Goal: Task Accomplishment & Management: Manage account settings

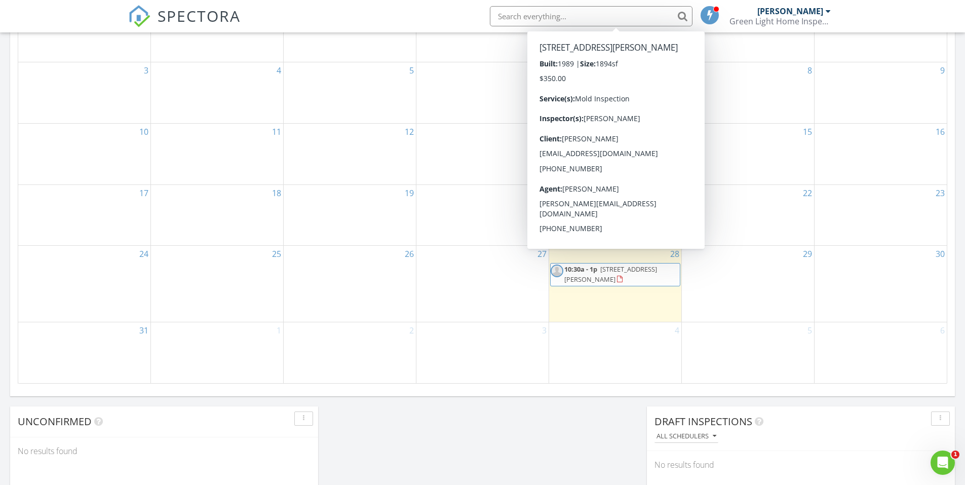
scroll to position [557, 0]
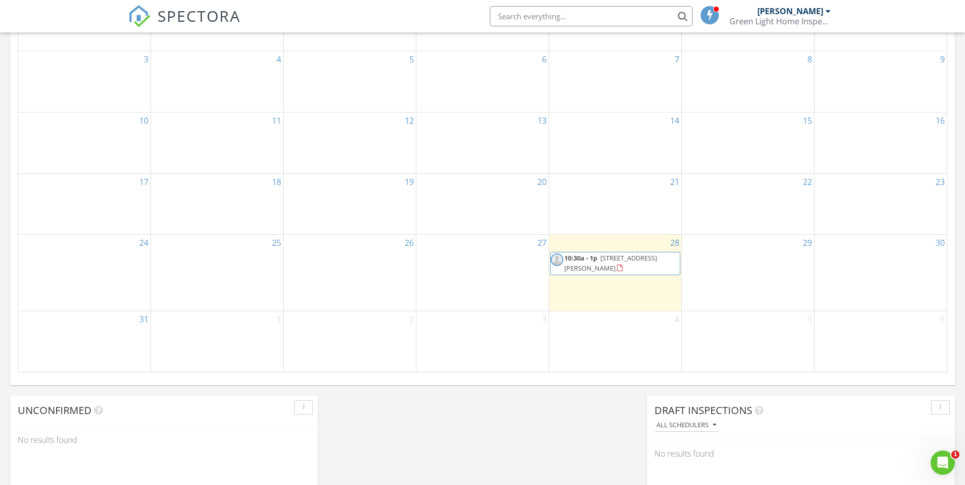
click at [603, 262] on span "15390 Ancel Cir, Port Charlotte 33981" at bounding box center [610, 262] width 93 height 19
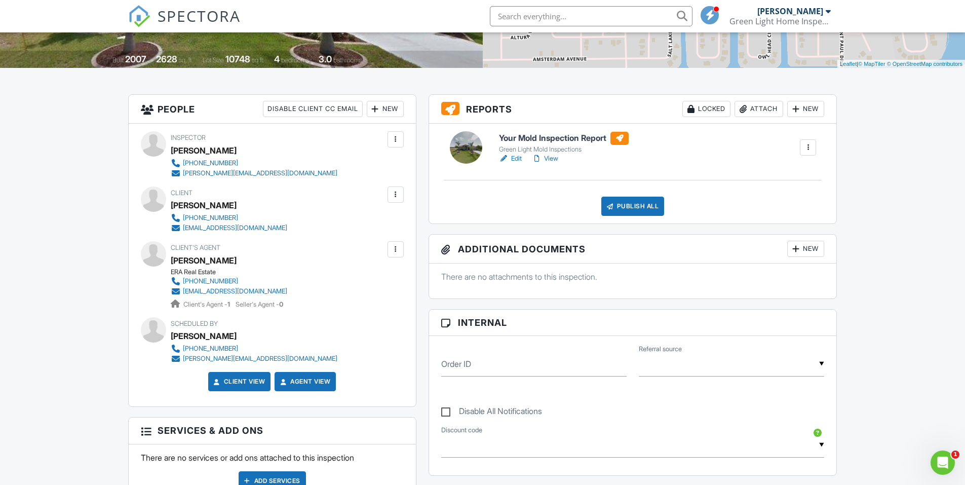
click at [446, 252] on div at bounding box center [446, 248] width 10 height 10
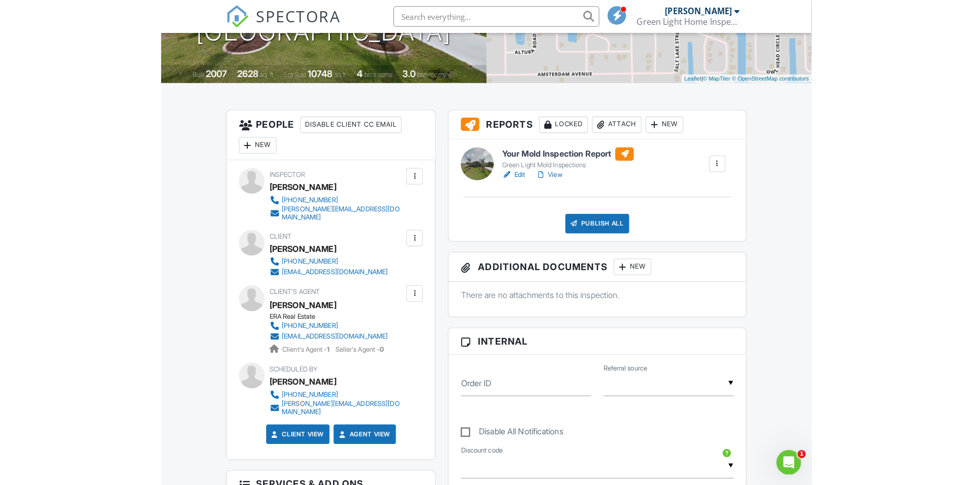
scroll to position [203, 0]
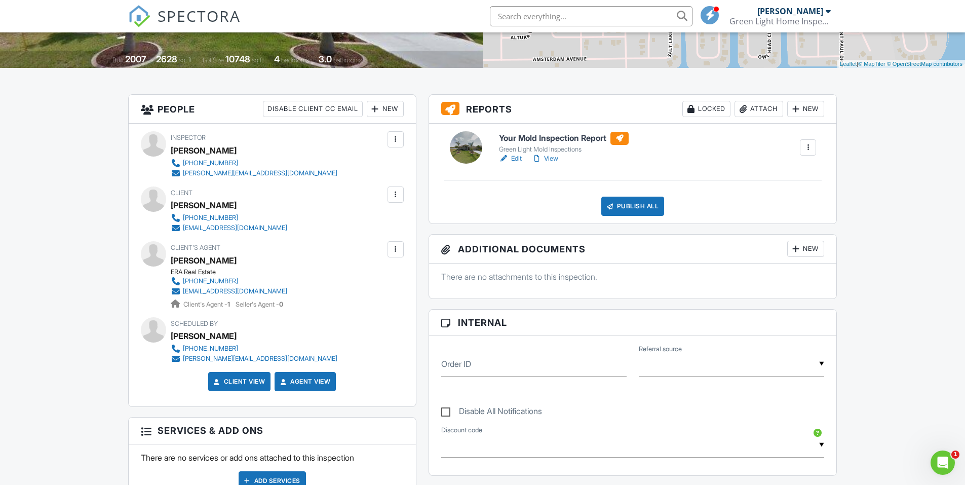
click at [809, 250] on div "New" at bounding box center [805, 249] width 37 height 16
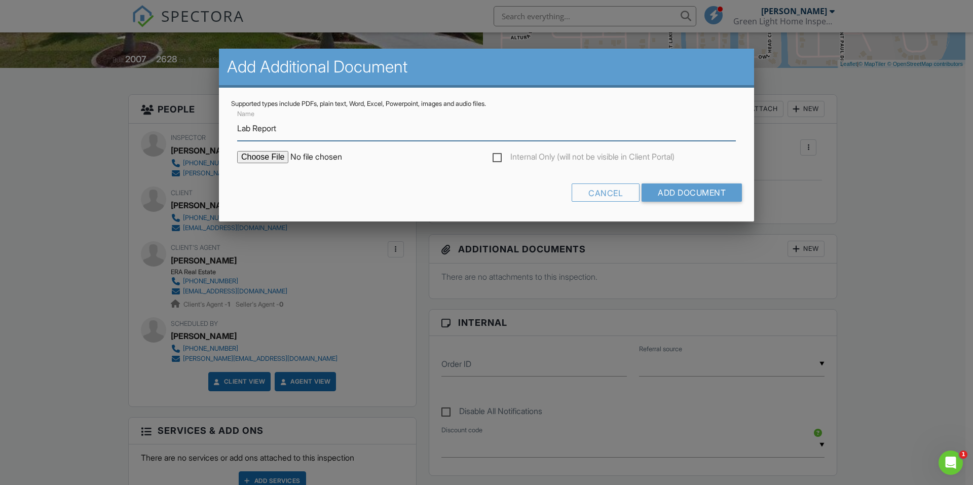
type input "Lab Report"
click at [261, 154] on input "file" at bounding box center [323, 157] width 172 height 12
type input "C:\fakepath\M-GLHI-249803-[GEOGRAPHIC_DATA][PERSON_NAME]pdf"
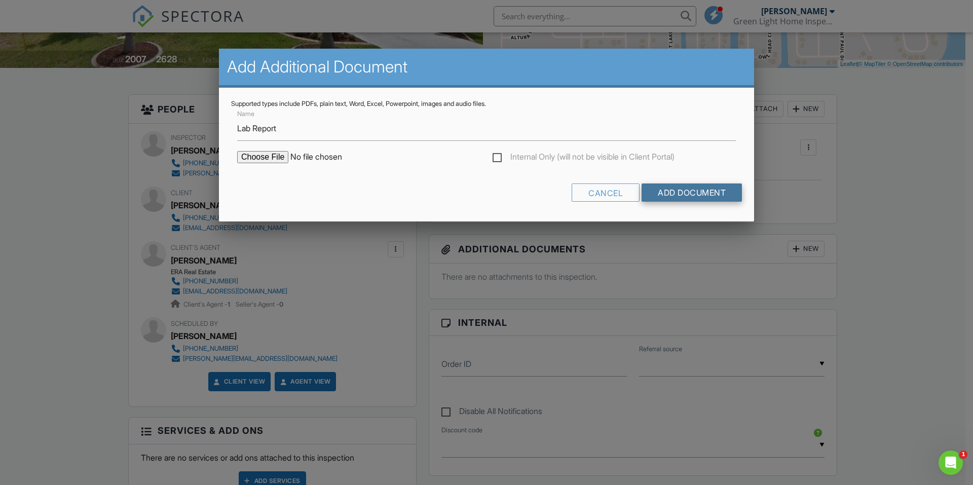
click at [700, 188] on input "Add Document" at bounding box center [691, 192] width 100 height 18
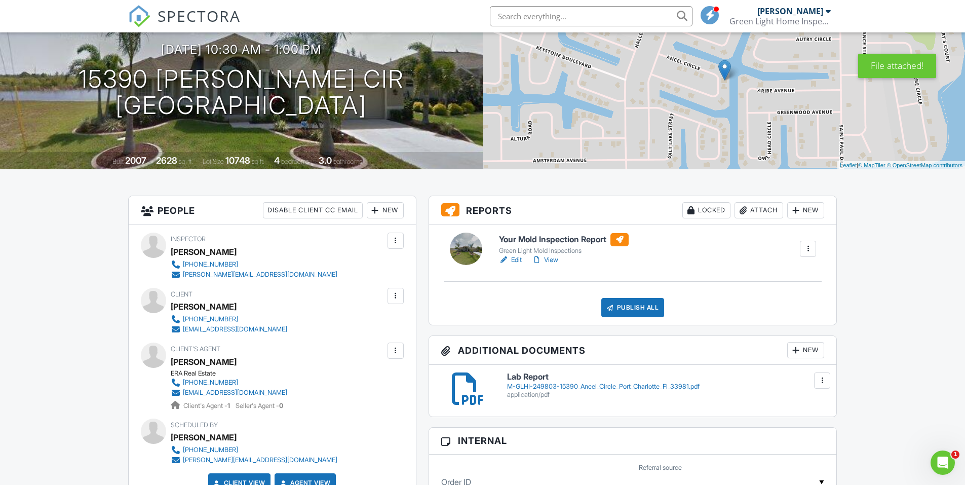
click at [517, 259] on link "Edit" at bounding box center [510, 260] width 23 height 10
